Goal: Information Seeking & Learning: Learn about a topic

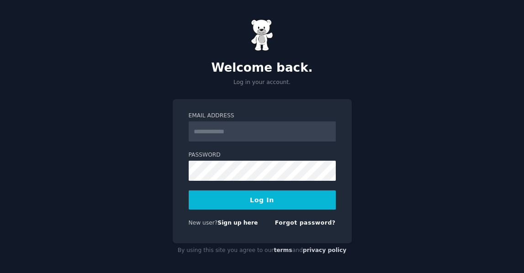
type input "**********"
click at [267, 204] on button "Log In" at bounding box center [262, 200] width 147 height 19
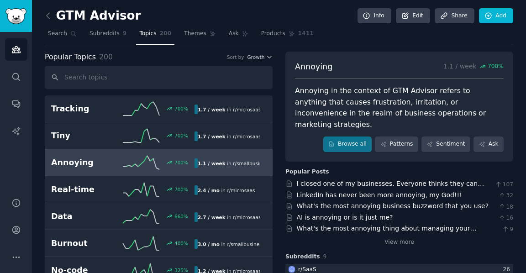
scroll to position [2, 0]
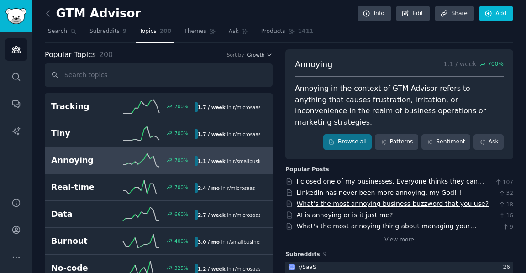
click at [356, 200] on link "What's the most annoying business buzzword that you use?" at bounding box center [393, 203] width 192 height 7
click at [347, 189] on link "LinkedIn has never been more annoying, my God!!!" at bounding box center [379, 192] width 165 height 7
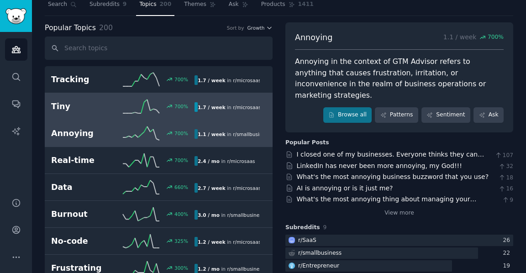
scroll to position [0, 0]
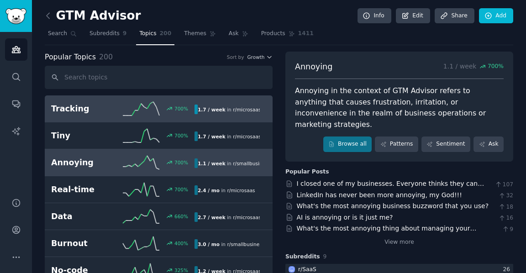
click at [104, 114] on h2 "Tracking" at bounding box center [87, 108] width 72 height 11
